Goal: Task Accomplishment & Management: Manage account settings

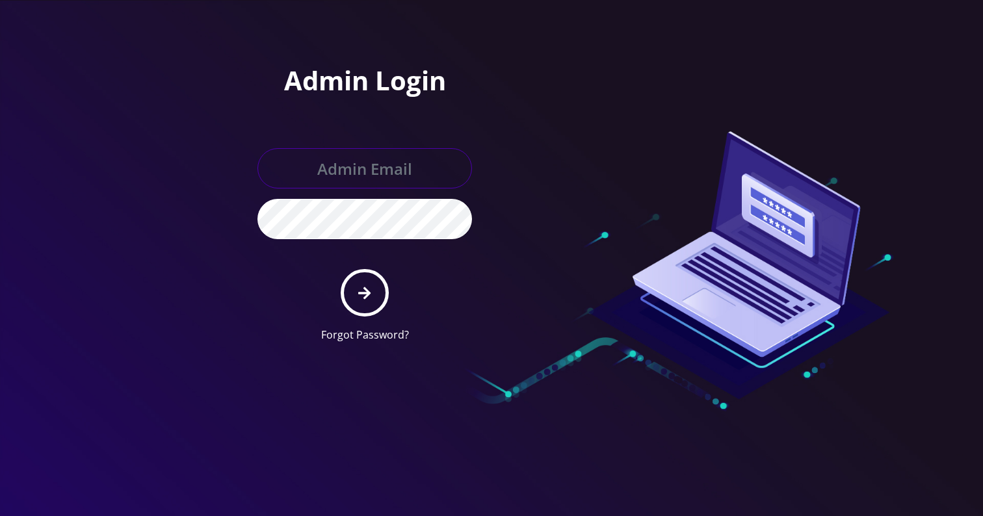
click at [370, 172] on input "text" at bounding box center [364, 168] width 214 height 40
type input "Khushi@teltik.com"
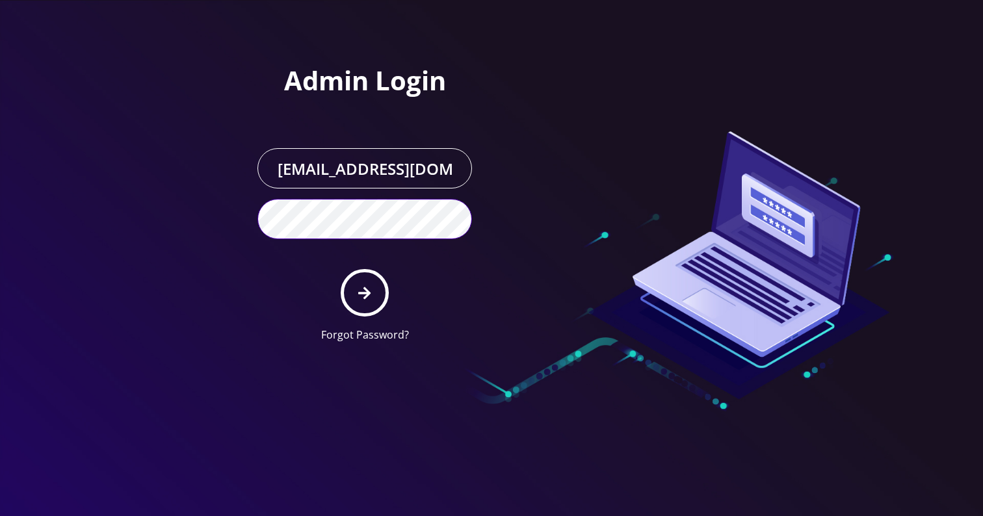
click at [341, 269] on button "submit" at bounding box center [364, 292] width 47 height 47
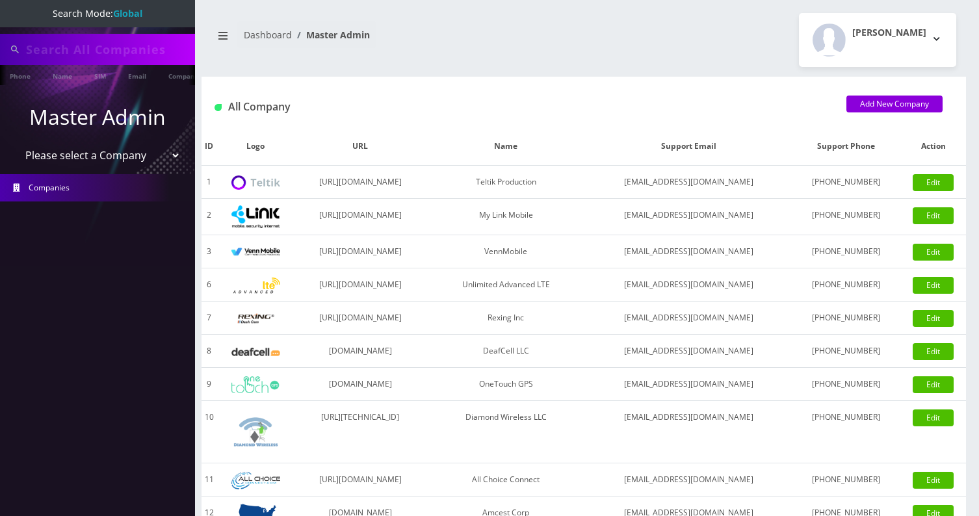
type input "prime time"
click at [61, 47] on input "prime time" at bounding box center [109, 49] width 166 height 25
click at [101, 147] on select "Please select a Company Teltik Production My Link Mobile VennMobile Unlimited A…" at bounding box center [98, 156] width 166 height 25
select select "13"
click at [15, 144] on select "Please select a Company Teltik Production My Link Mobile VennMobile Unlimited A…" at bounding box center [98, 156] width 166 height 25
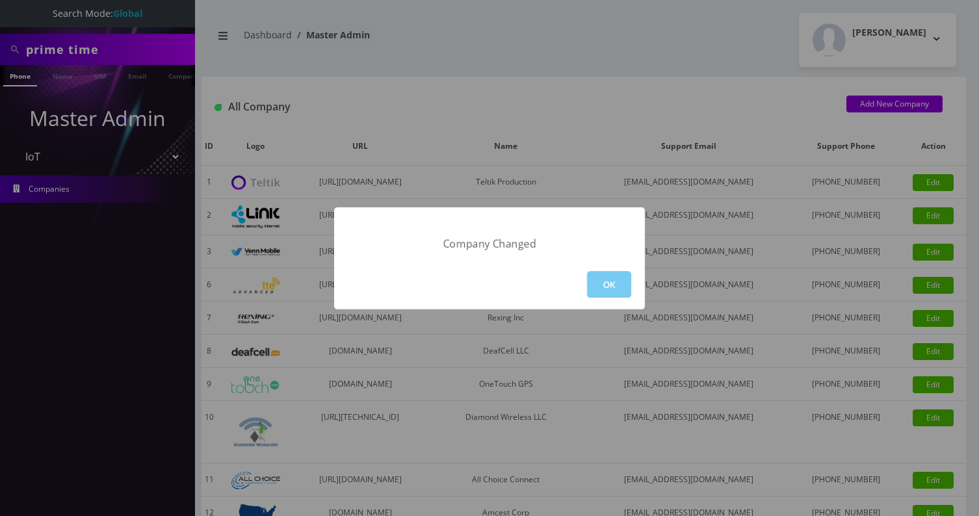
click at [612, 291] on button "OK" at bounding box center [609, 284] width 44 height 27
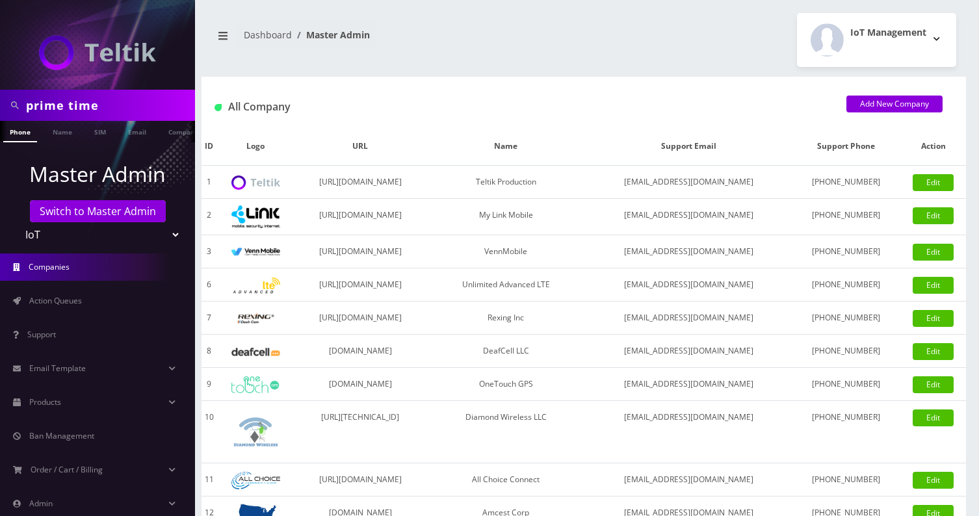
click at [105, 105] on input "prime time" at bounding box center [109, 105] width 166 height 25
paste input "Raffaele Mannarelli"
type input "[PERSON_NAME]"
click at [45, 135] on link "Name" at bounding box center [56, 131] width 32 height 21
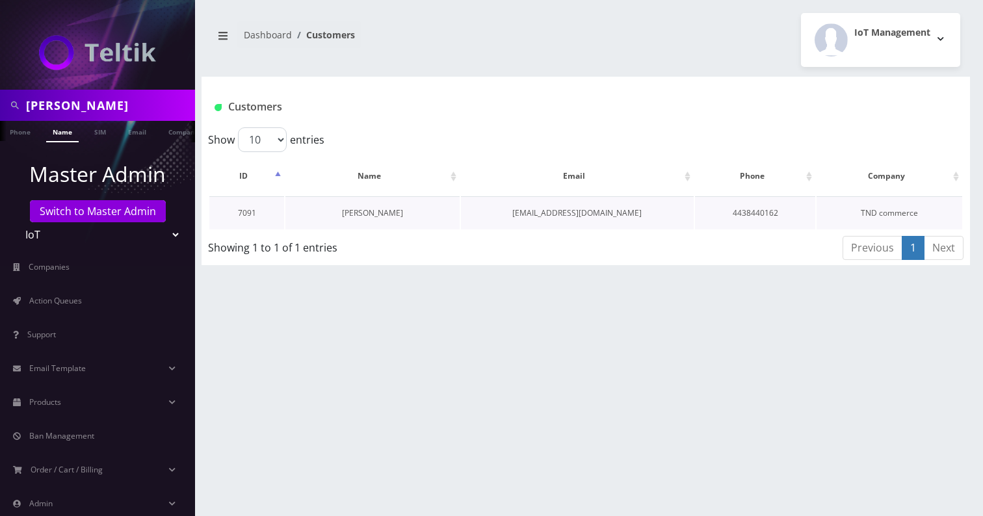
click at [369, 214] on link "[PERSON_NAME]" at bounding box center [372, 212] width 61 height 11
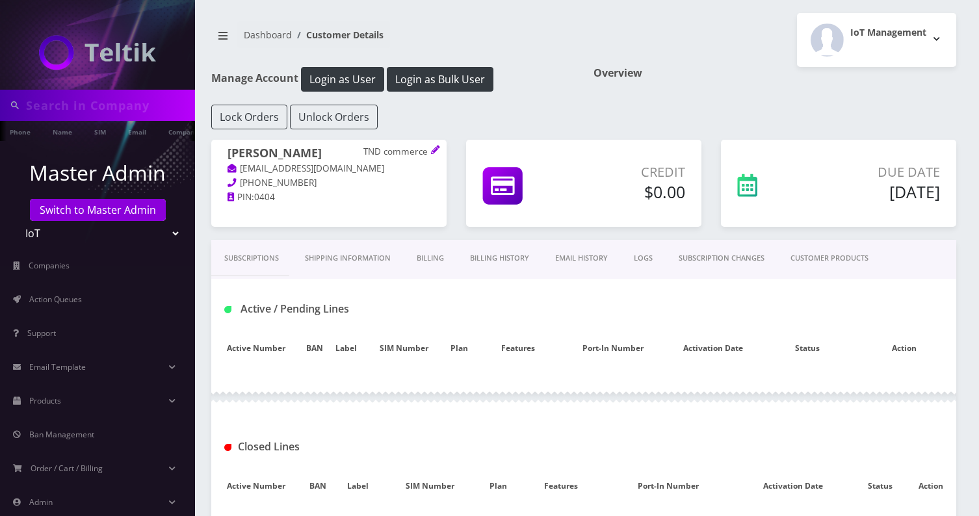
type input "[PERSON_NAME]"
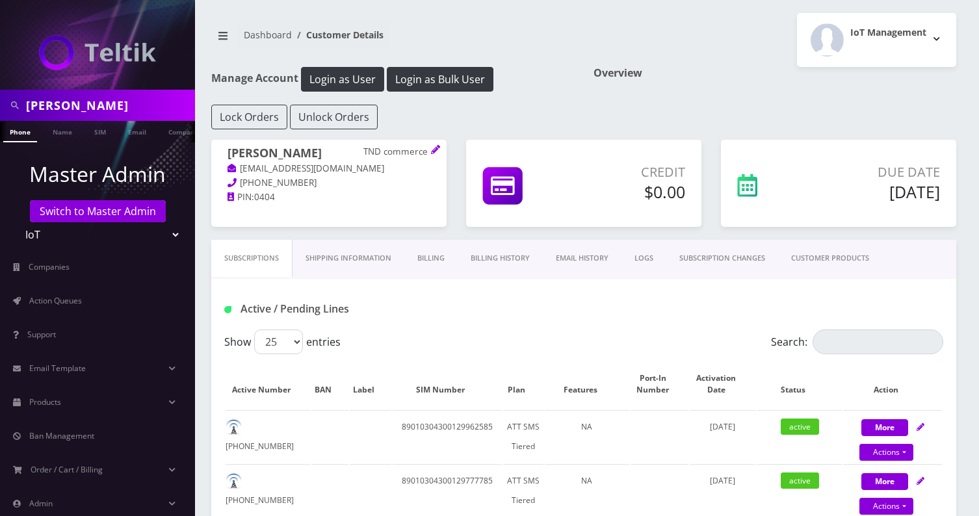
click at [822, 255] on link "CUSTOMER PRODUCTS" at bounding box center [830, 258] width 104 height 37
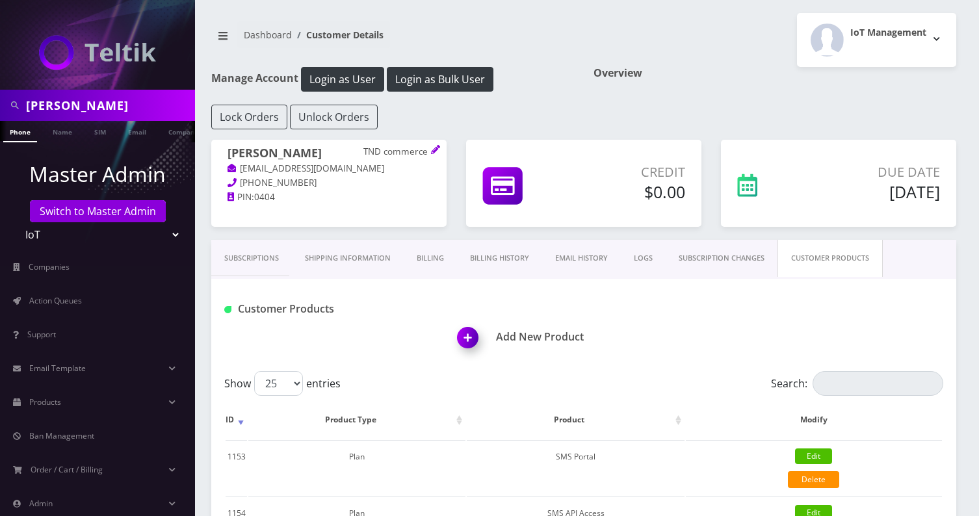
click at [432, 265] on link "Billing" at bounding box center [430, 258] width 53 height 37
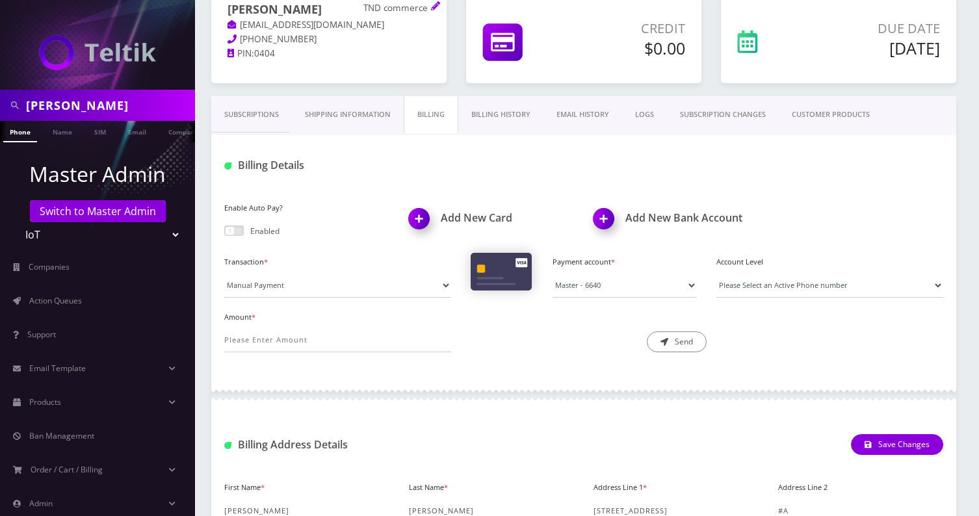
click at [506, 122] on link "Billing History" at bounding box center [500, 114] width 85 height 37
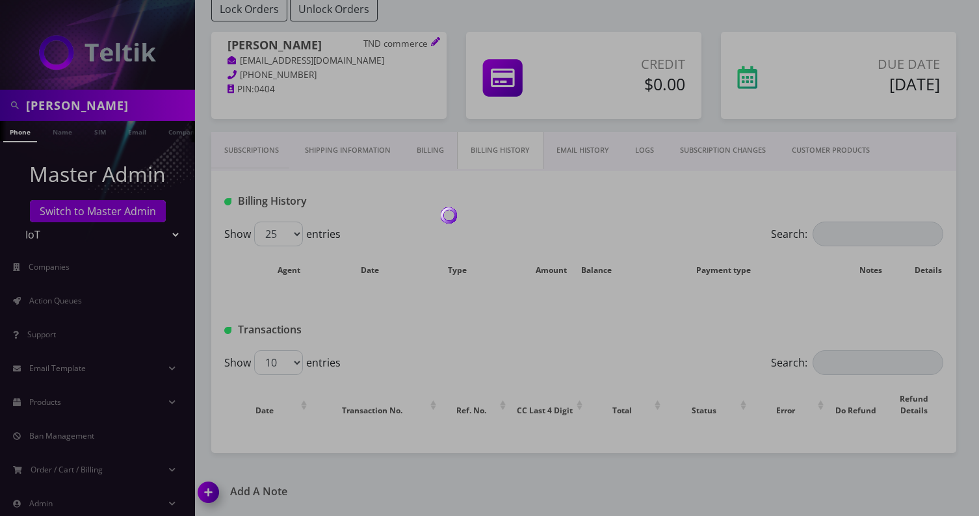
scroll to position [144, 0]
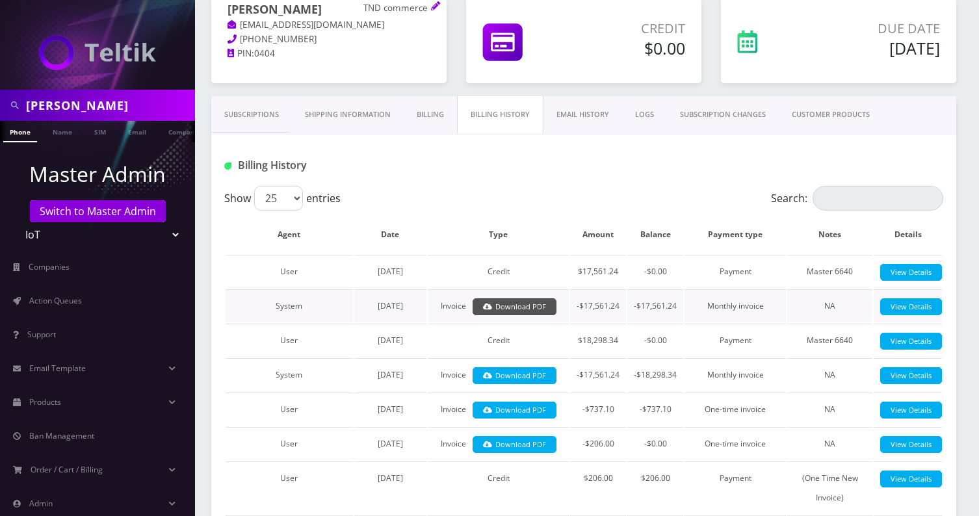
click at [500, 304] on link "Download PDF" at bounding box center [515, 307] width 84 height 18
click at [425, 117] on link "Billing" at bounding box center [430, 114] width 53 height 37
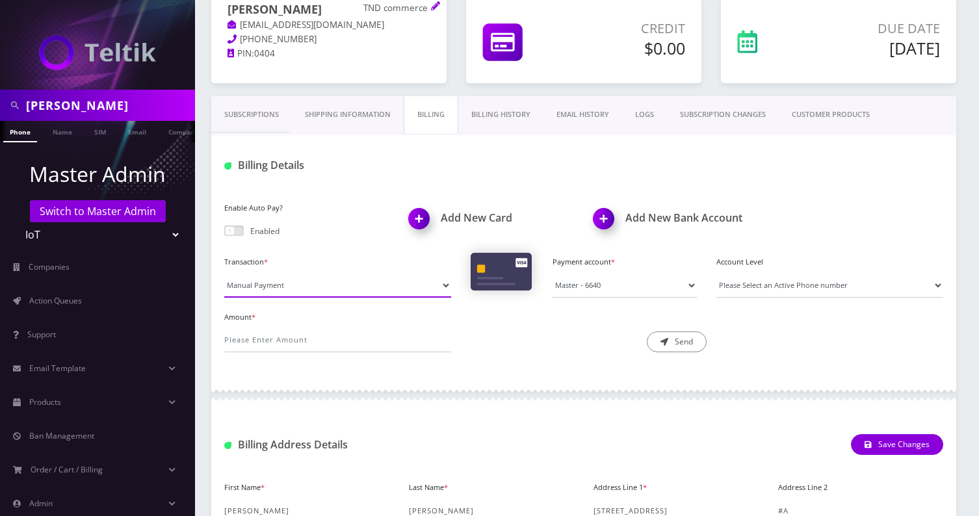
click at [310, 283] on select "Manual Payment Custom Charge Manual Credit Custom Invoice" at bounding box center [337, 285] width 227 height 25
select select "Manual Credit"
click at [224, 273] on select "Manual Payment Custom Charge Manual Credit Custom Invoice" at bounding box center [337, 285] width 227 height 25
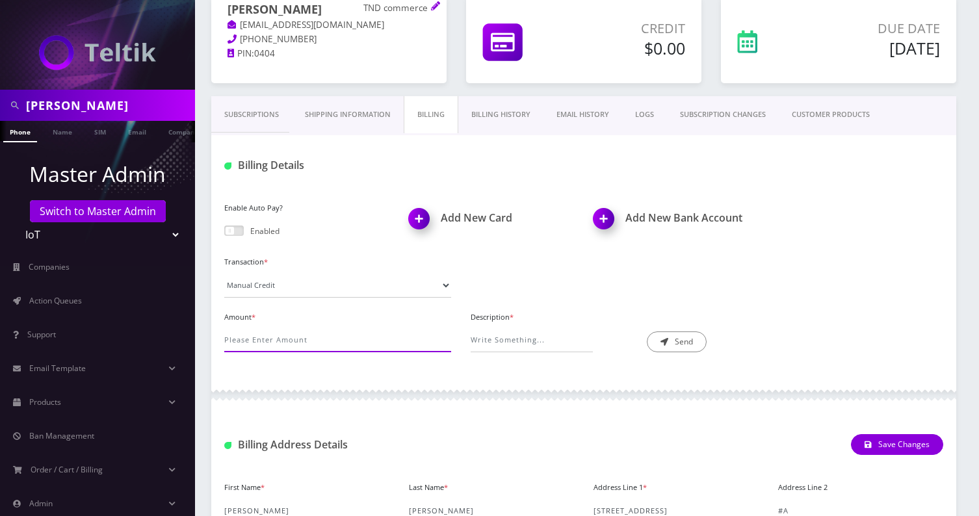
click at [262, 343] on input "Amount *" at bounding box center [337, 340] width 227 height 25
type input "Closed Lines Credit"
paste input "Closed Lines Credit"
paste input "https://docs.google.com/spreadsheets/d/1Q87UFTZGme3kxDidJmgWb12KKMPM4bypxgZxCxV…"
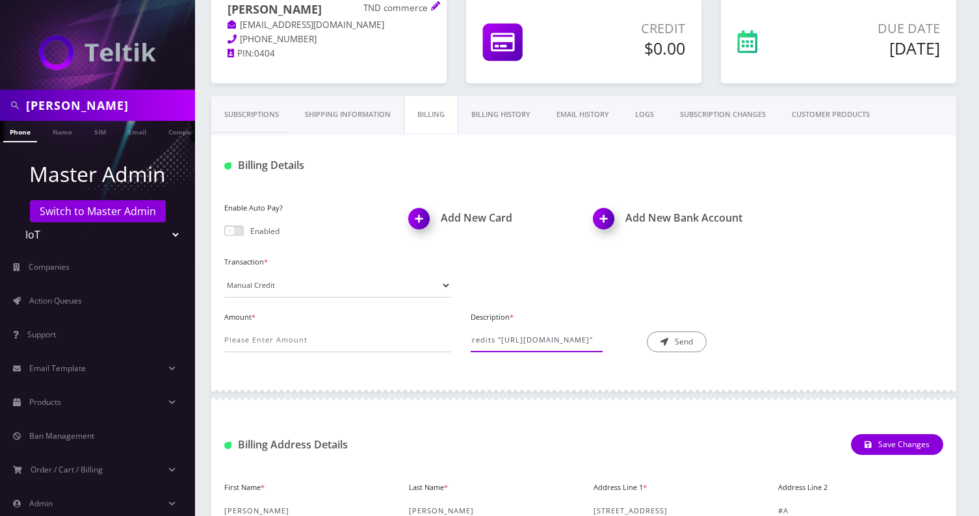
scroll to position [0, 419]
type input "Closed Lines Credits "https://docs.google.com/spreadsheets/d/1Q87UFTZGme3kxDidJ…"
click at [289, 336] on input "Amount *" at bounding box center [337, 340] width 227 height 25
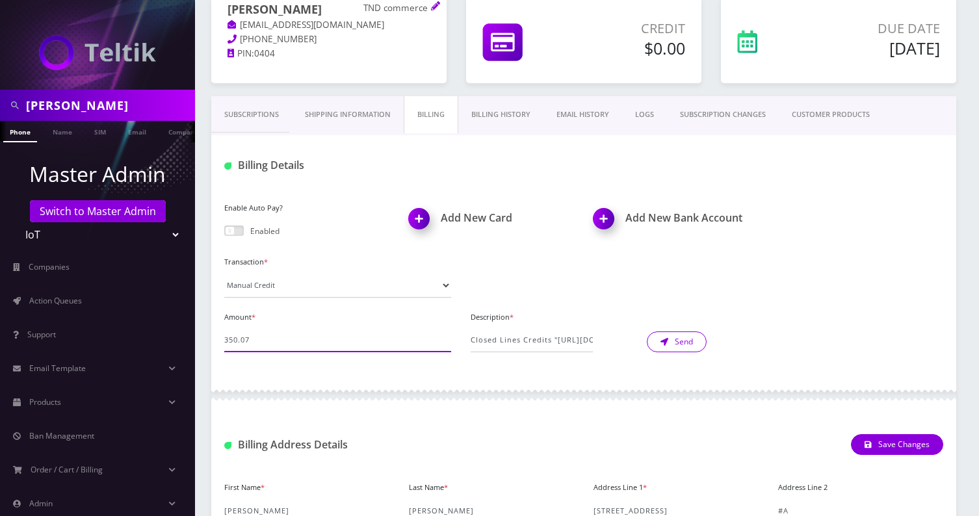
type input "350.07"
click at [660, 340] on icon "submit" at bounding box center [664, 342] width 8 height 8
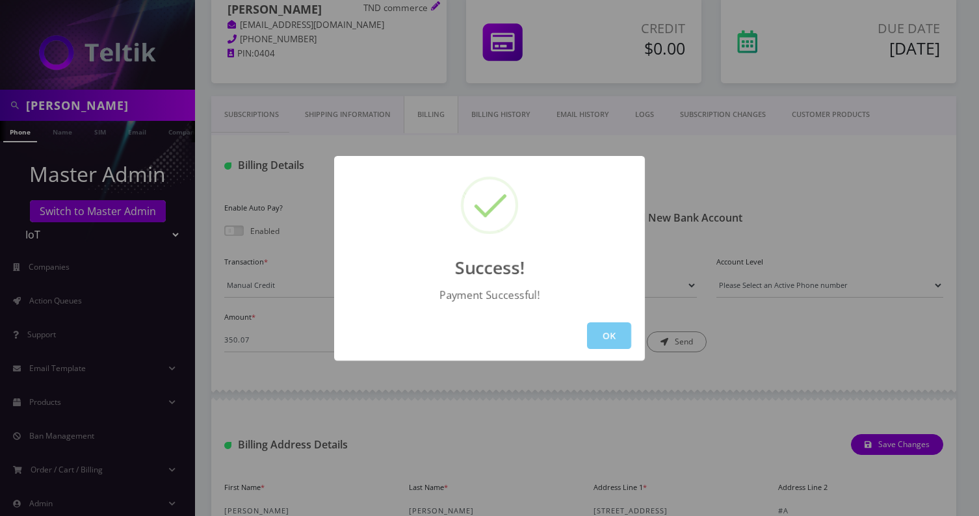
click at [602, 332] on button "OK" at bounding box center [609, 335] width 44 height 27
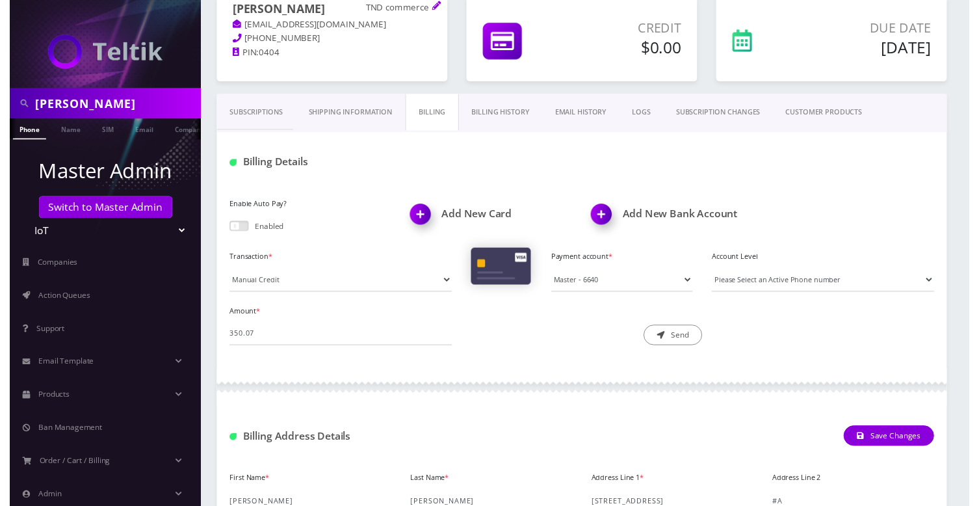
scroll to position [22, 0]
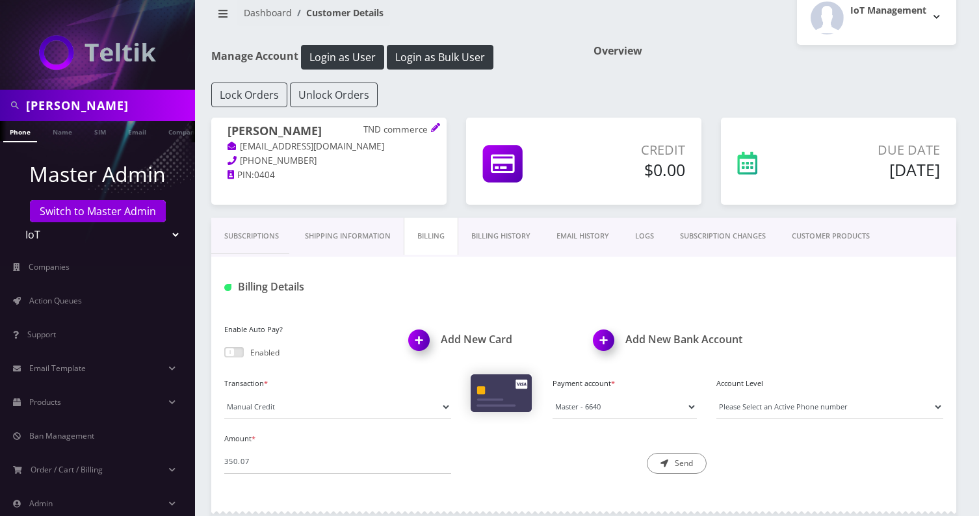
click at [491, 242] on link "Billing History" at bounding box center [500, 236] width 85 height 37
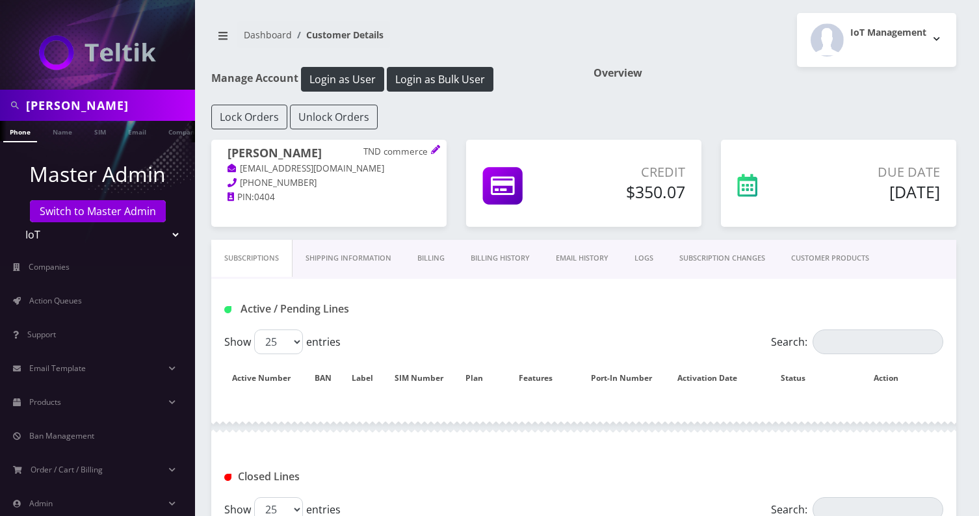
scroll to position [22, 0]
